Goal: Information Seeking & Learning: Check status

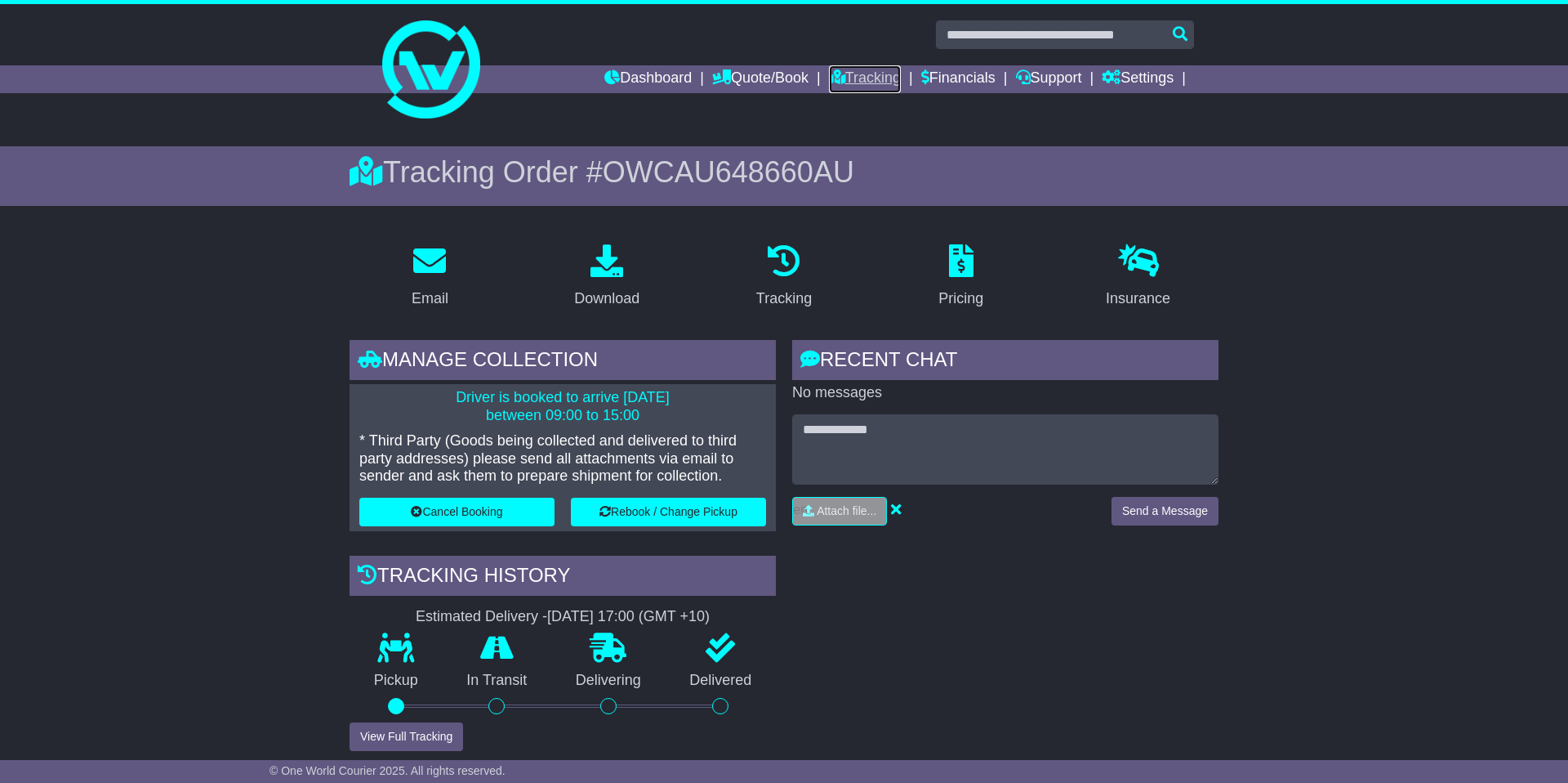
click at [872, 74] on link "Tracking" at bounding box center [864, 79] width 72 height 28
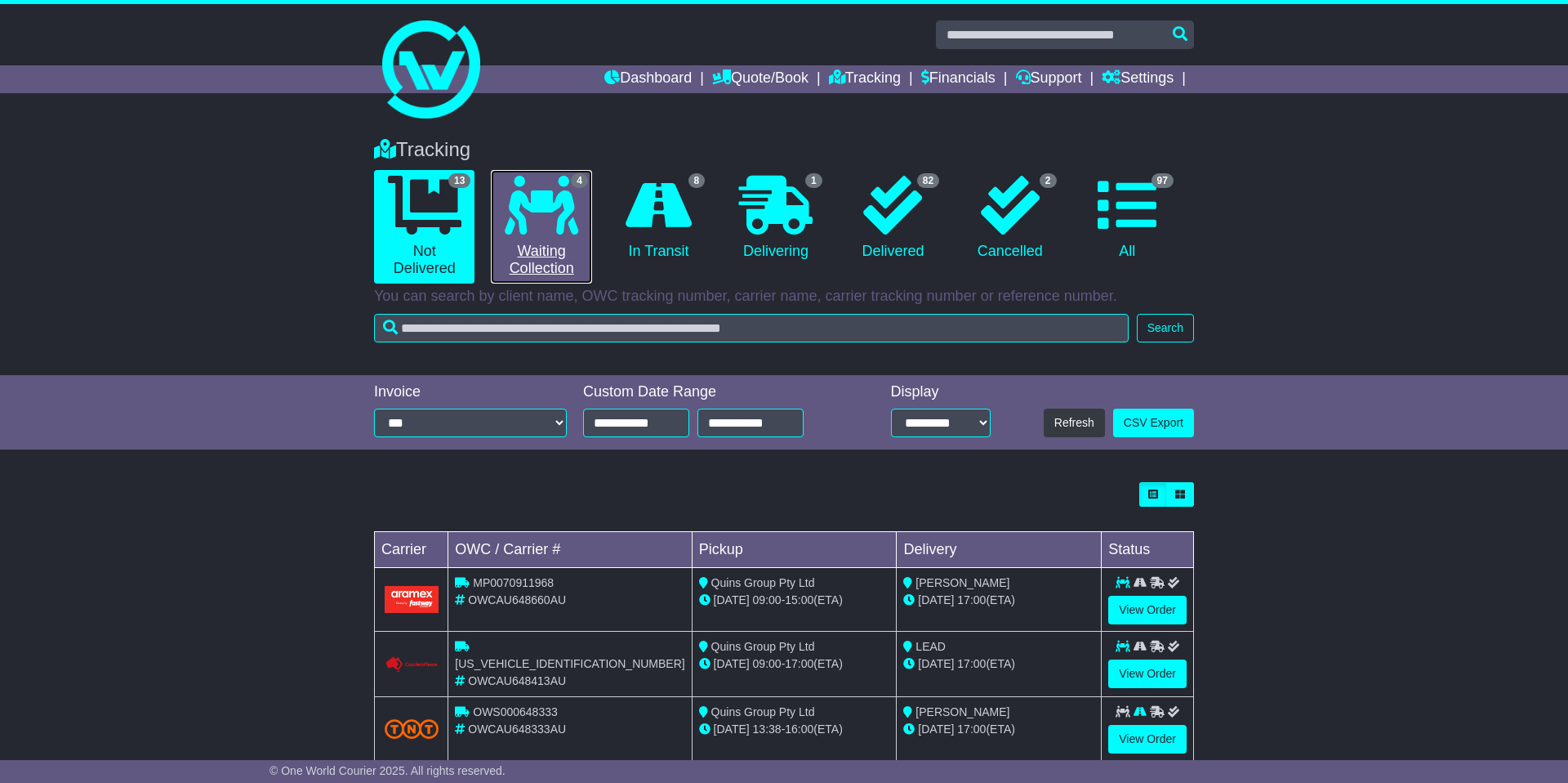
click at [544, 205] on icon at bounding box center [541, 205] width 74 height 59
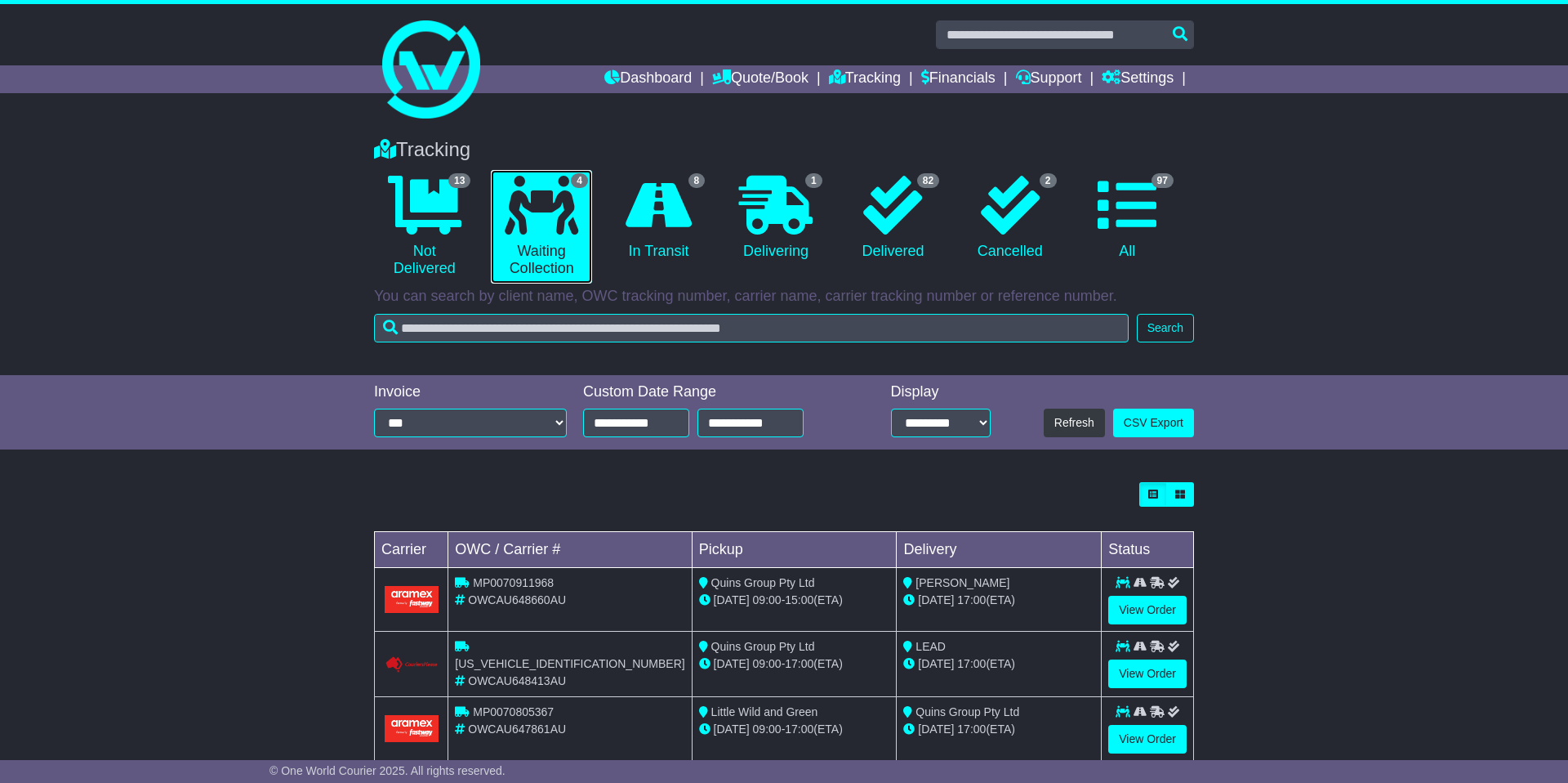
scroll to position [98, 0]
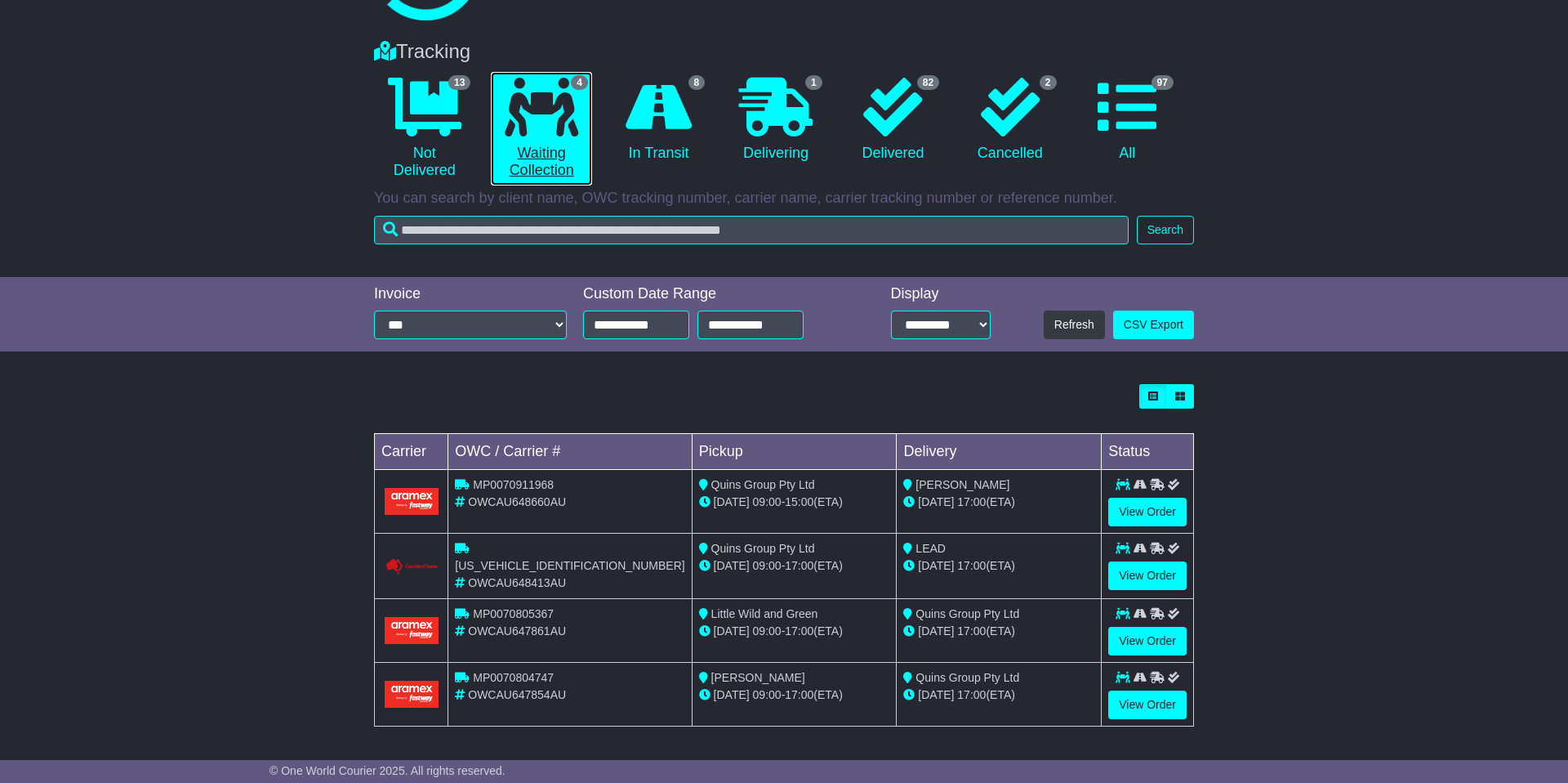
click at [558, 133] on icon at bounding box center [541, 107] width 74 height 59
